Goal: Task Accomplishment & Management: Use online tool/utility

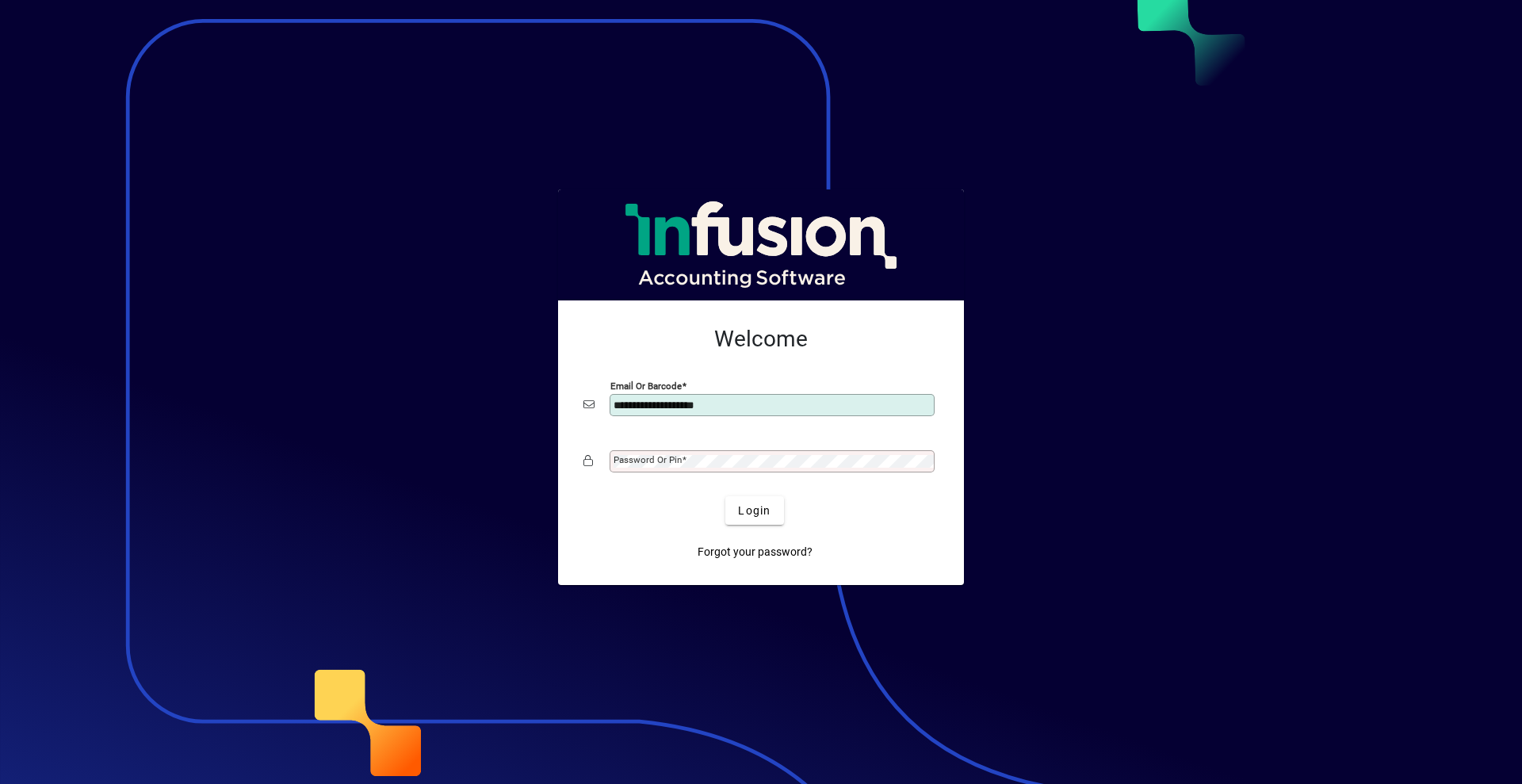
type input "**********"
click at [725, 497] on button "Login" at bounding box center [754, 510] width 58 height 28
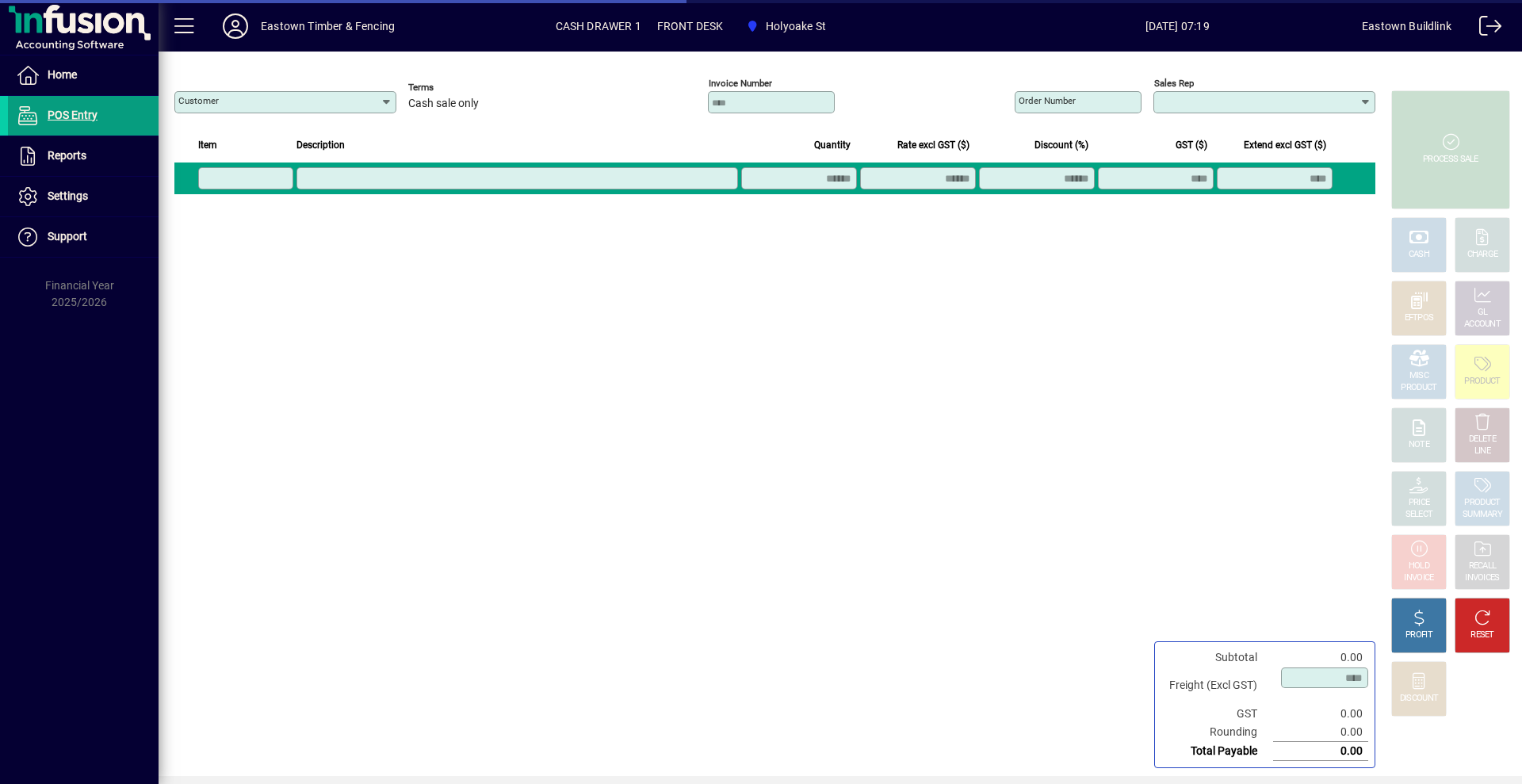
type input "**********"
